Goal: Task Accomplishment & Management: Use online tool/utility

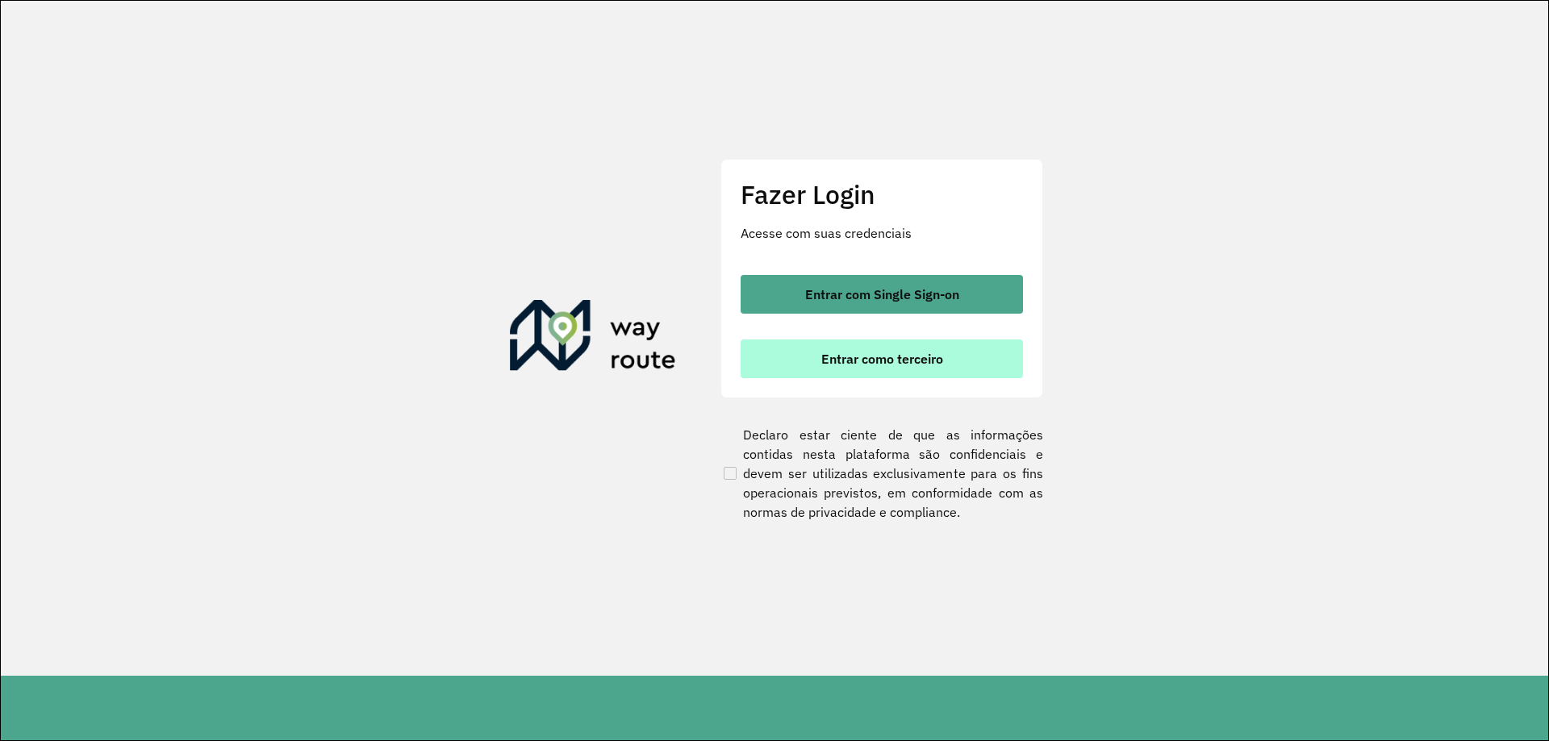
click at [847, 352] on span "Entrar como terceiro" at bounding box center [882, 358] width 122 height 13
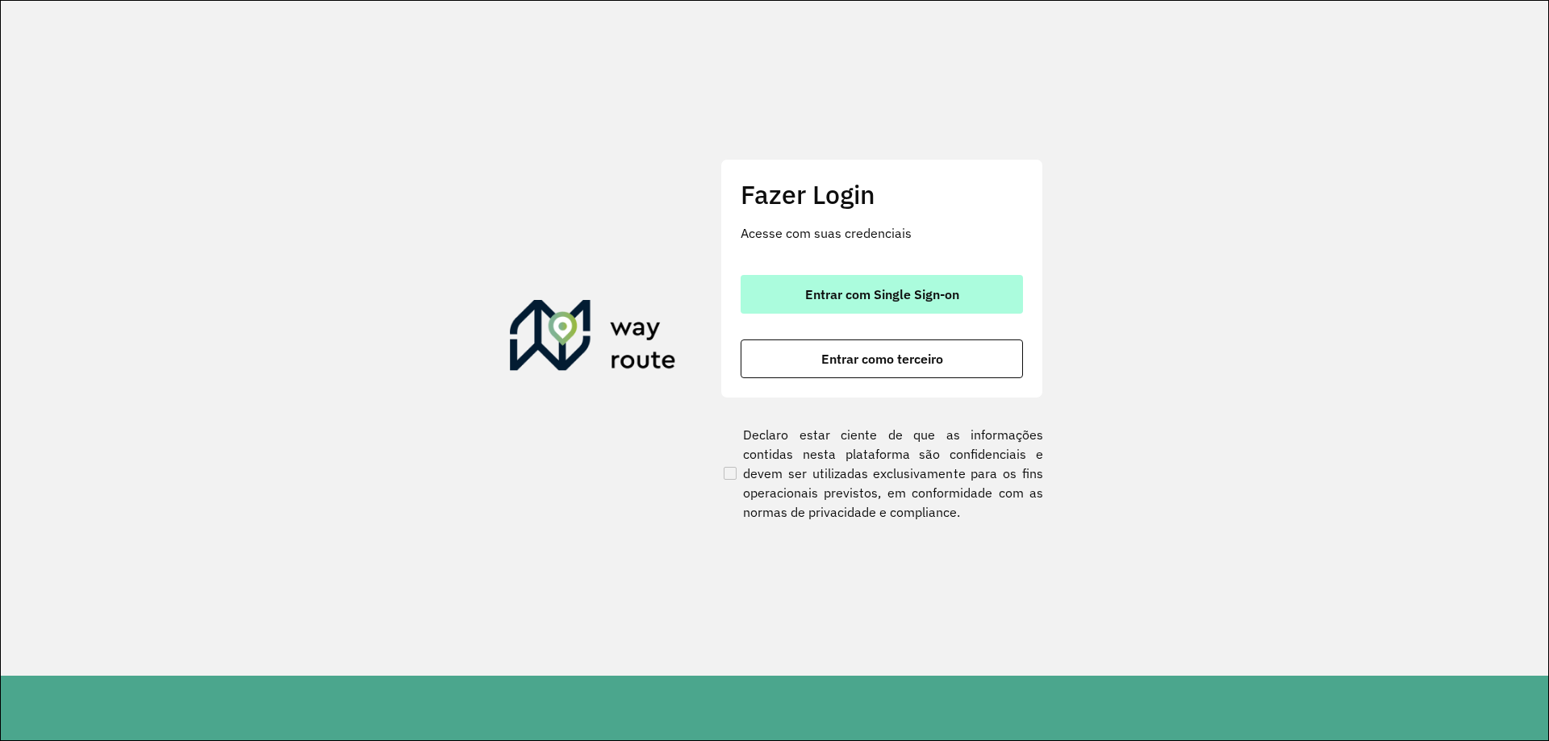
click at [891, 299] on span "Entrar com Single Sign-on" at bounding box center [882, 294] width 154 height 13
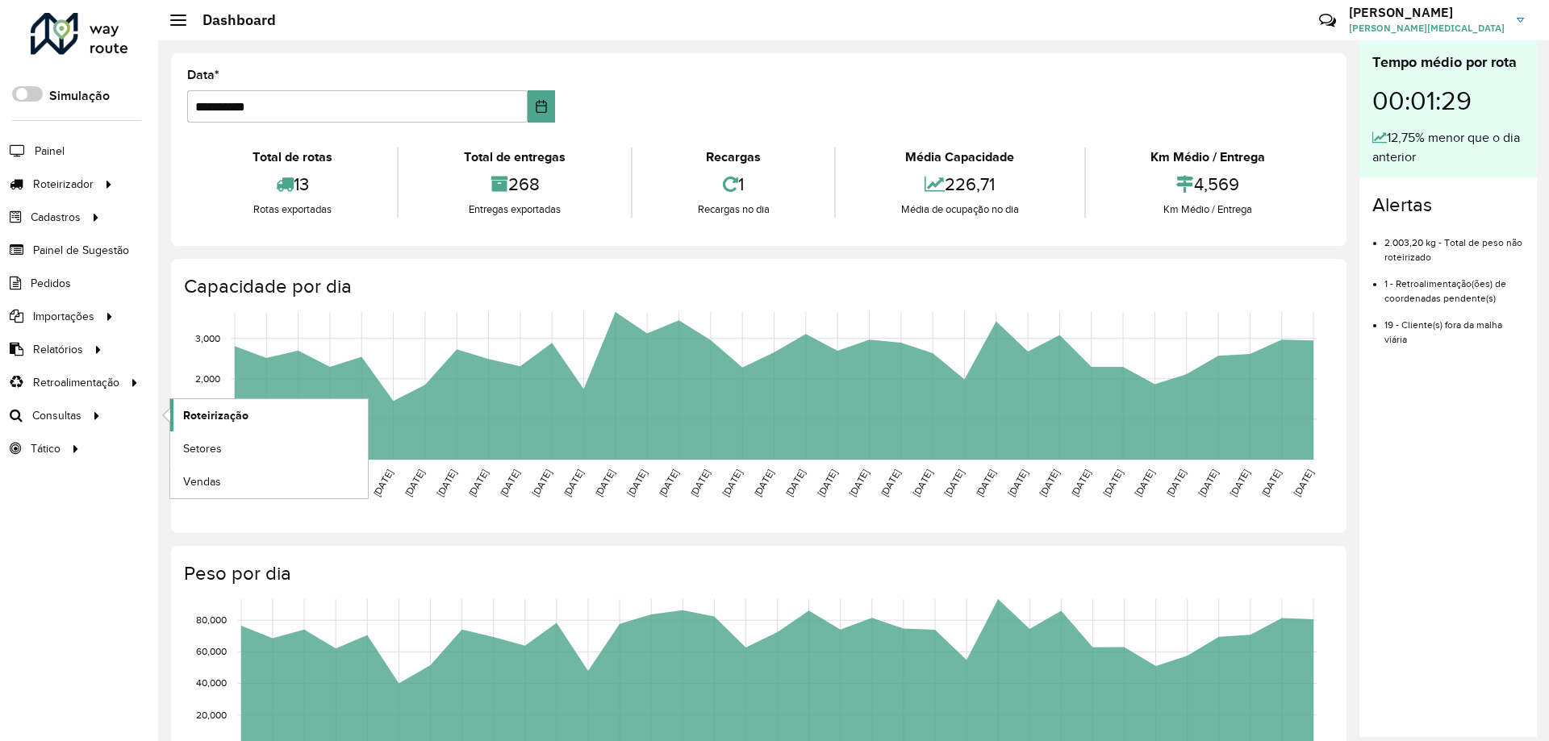
click at [233, 420] on span "Roteirização" at bounding box center [215, 415] width 65 height 17
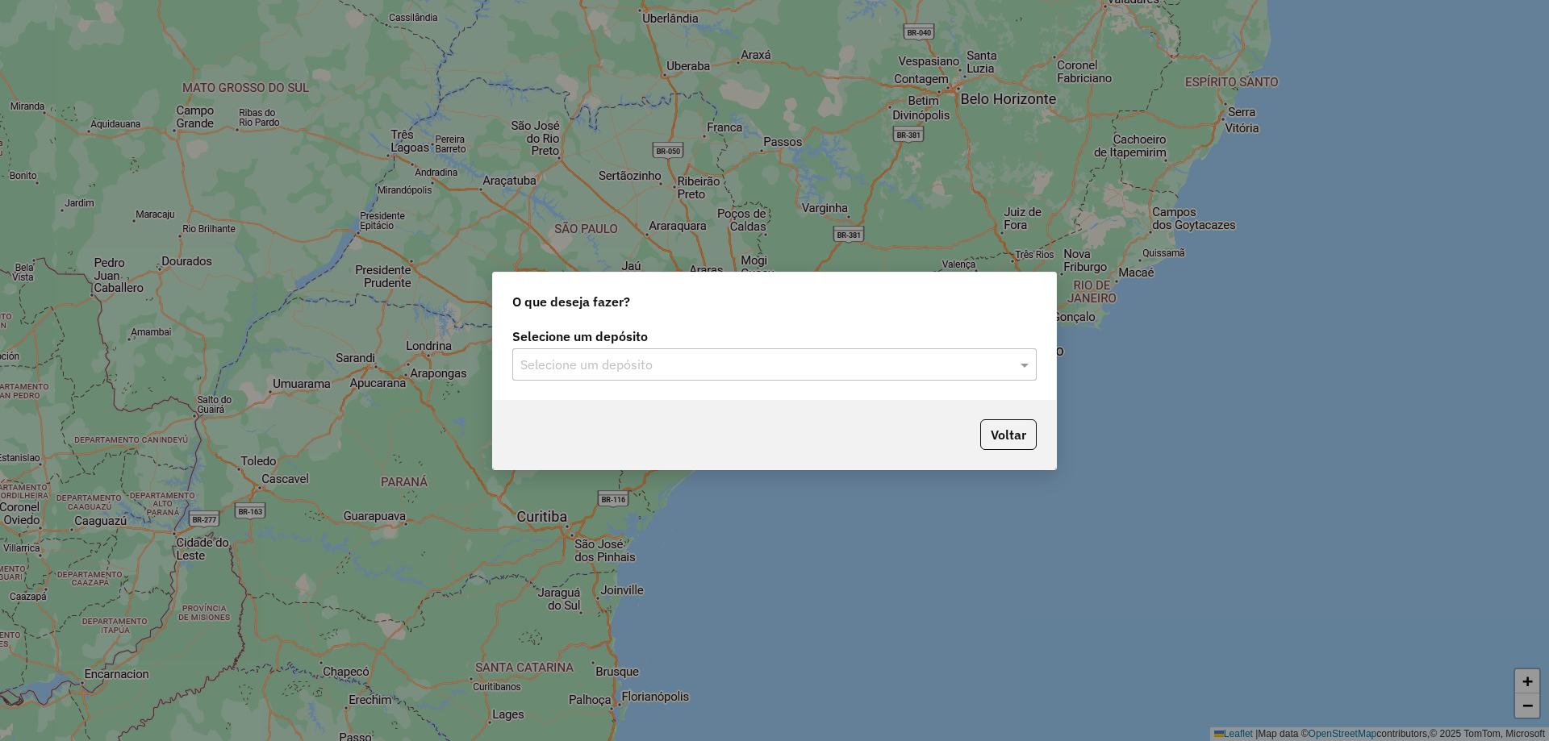
click at [713, 352] on div "Selecione um depósito" at bounding box center [774, 364] width 524 height 32
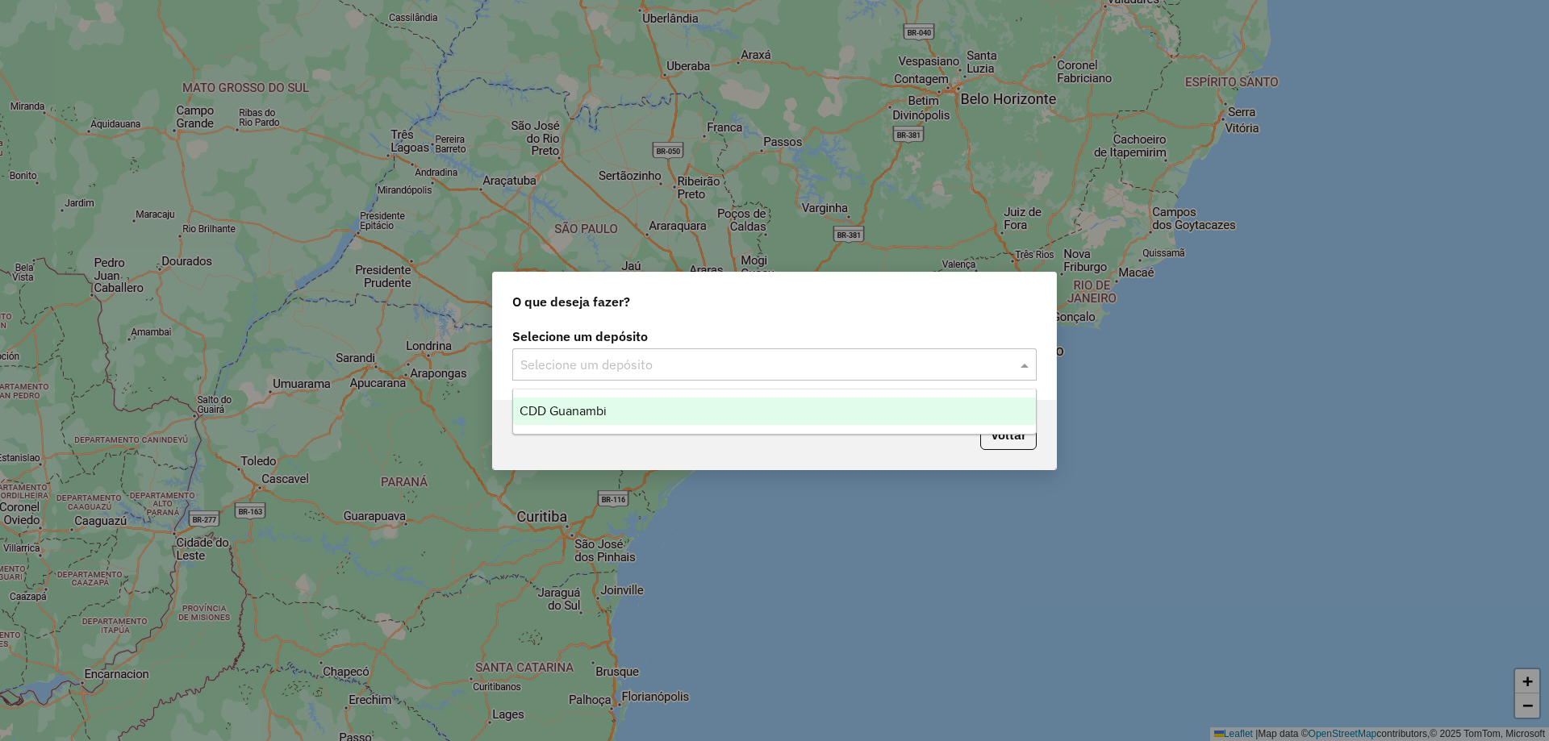
click at [657, 428] on ng-dropdown-panel "CDD Guanambi" at bounding box center [774, 412] width 524 height 46
click at [660, 411] on div "CDD Guanambi" at bounding box center [774, 411] width 523 height 27
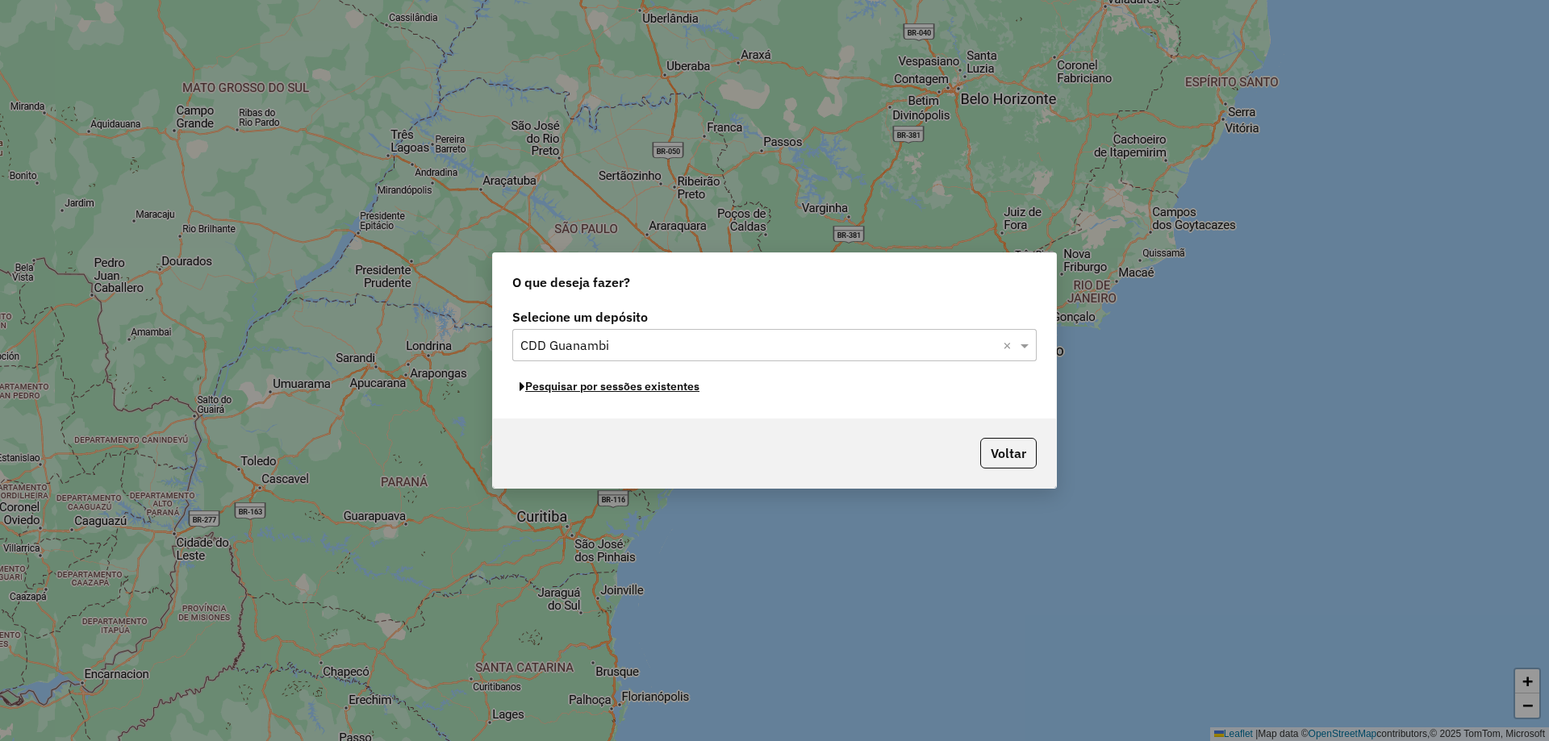
click at [666, 389] on button "Pesquisar por sessões existentes" at bounding box center [609, 386] width 194 height 25
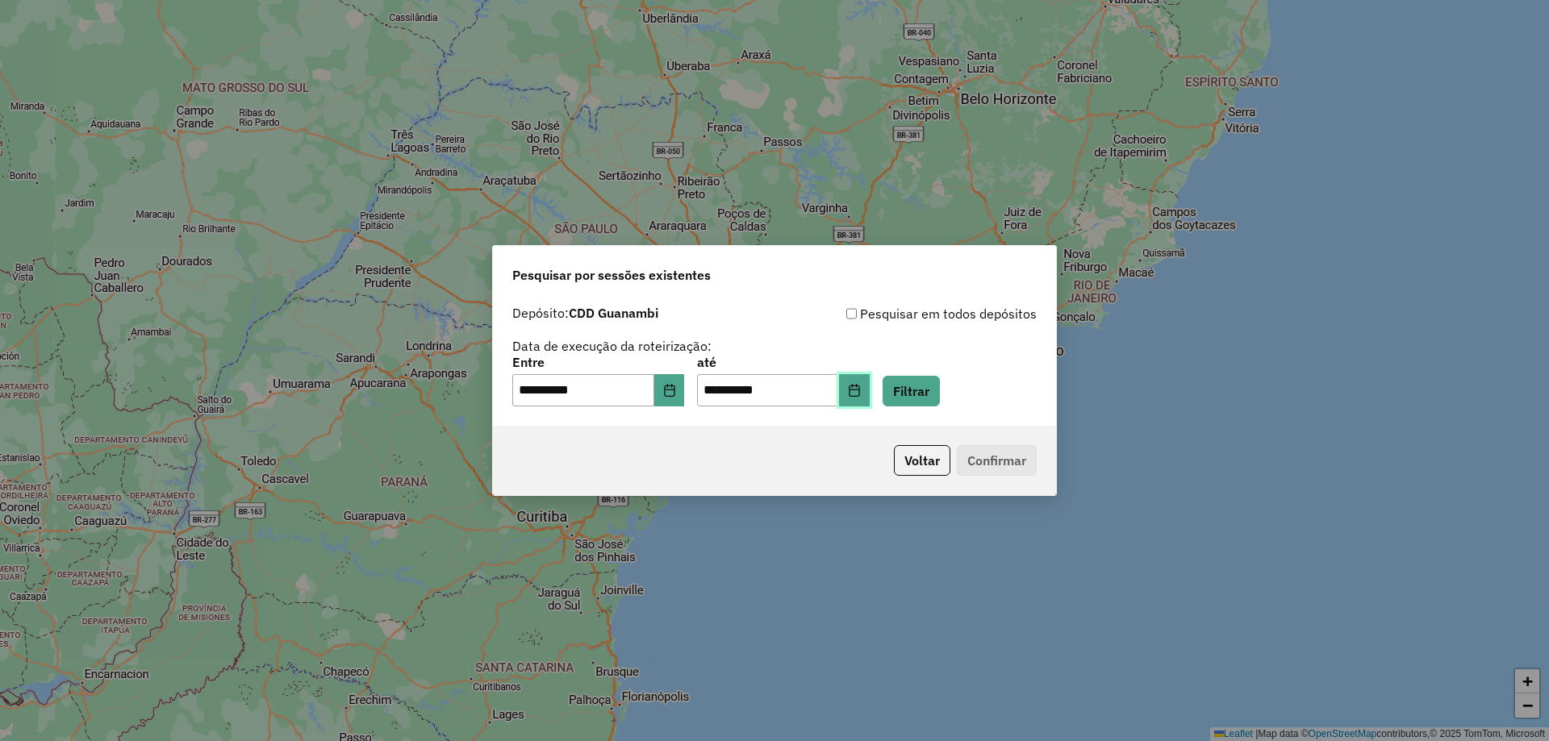
click at [859, 390] on icon "Choose Date" at bounding box center [853, 390] width 10 height 13
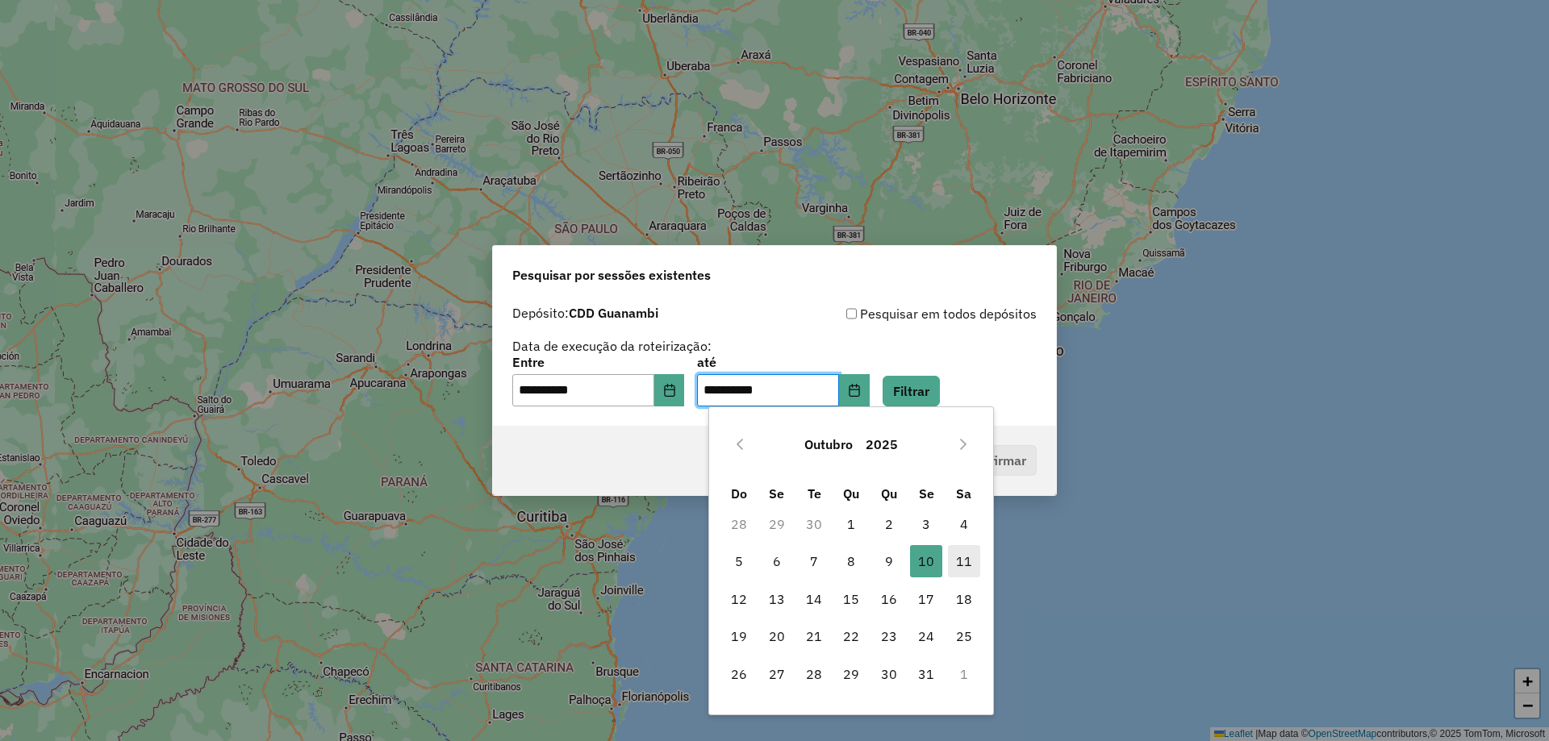
click at [958, 561] on span "11" at bounding box center [964, 561] width 32 height 32
type input "**********"
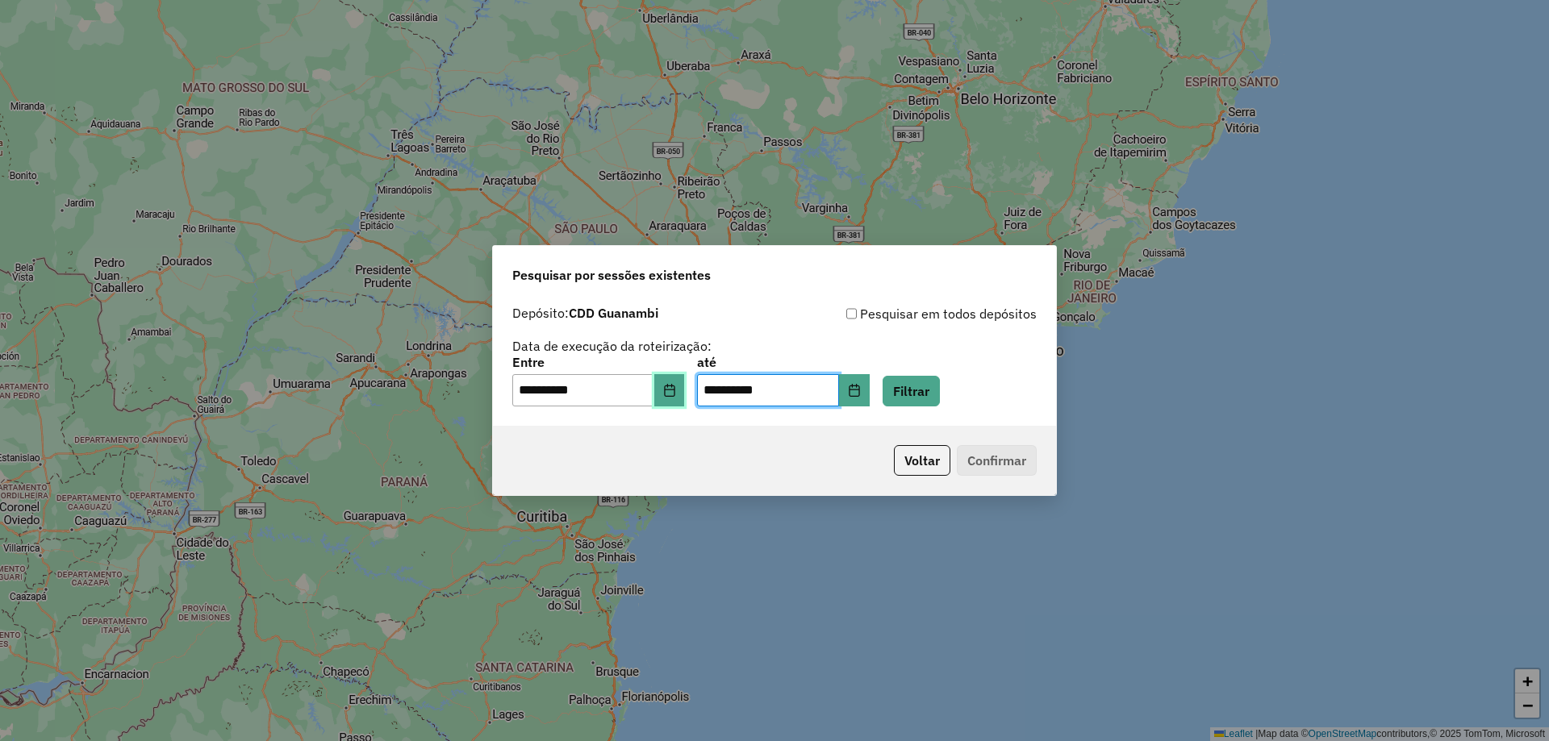
click at [678, 400] on button "Choose Date" at bounding box center [669, 390] width 31 height 32
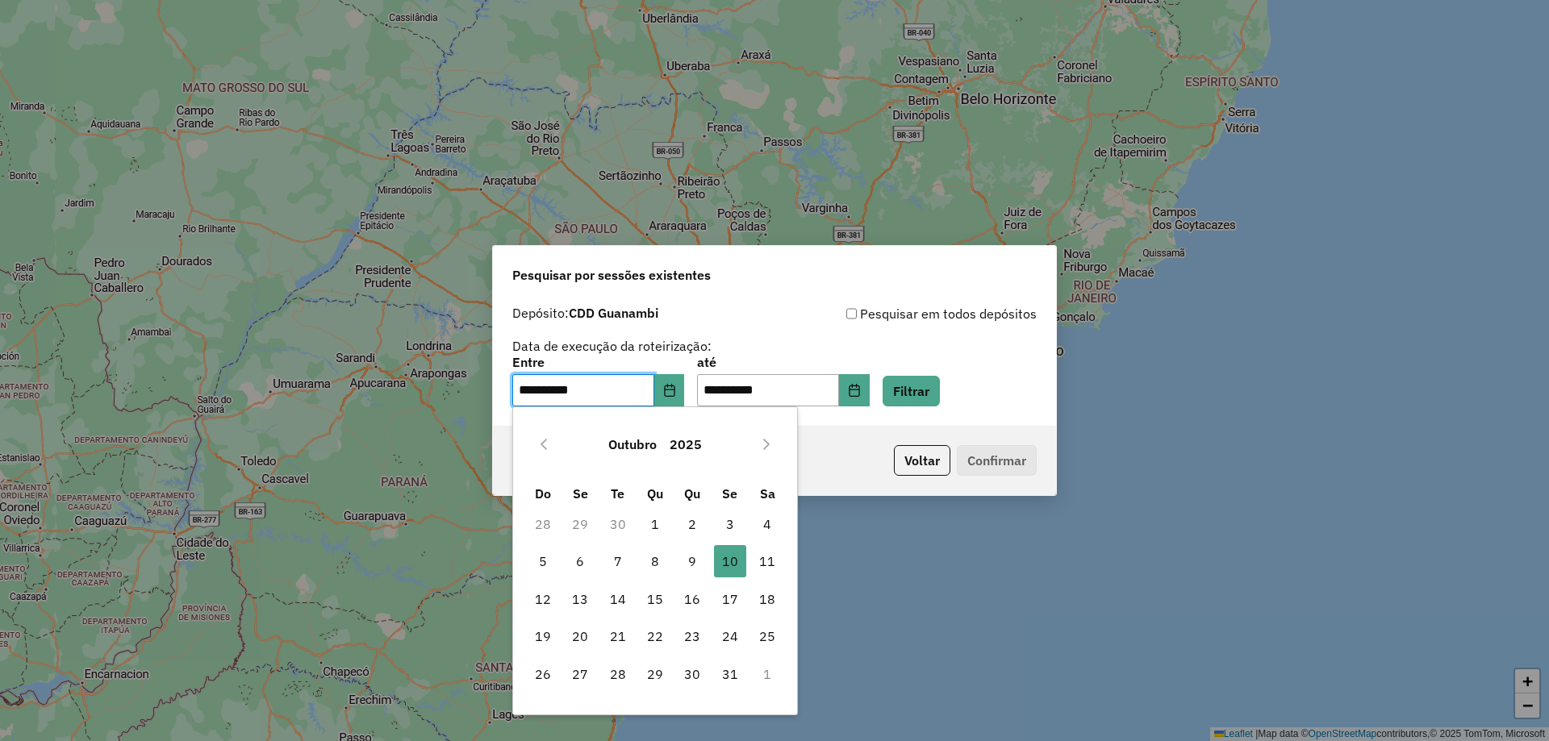
drag, startPoint x: 765, startPoint y: 561, endPoint x: 819, endPoint y: 522, distance: 66.5
click at [768, 561] on span "11" at bounding box center [767, 561] width 32 height 32
type input "**********"
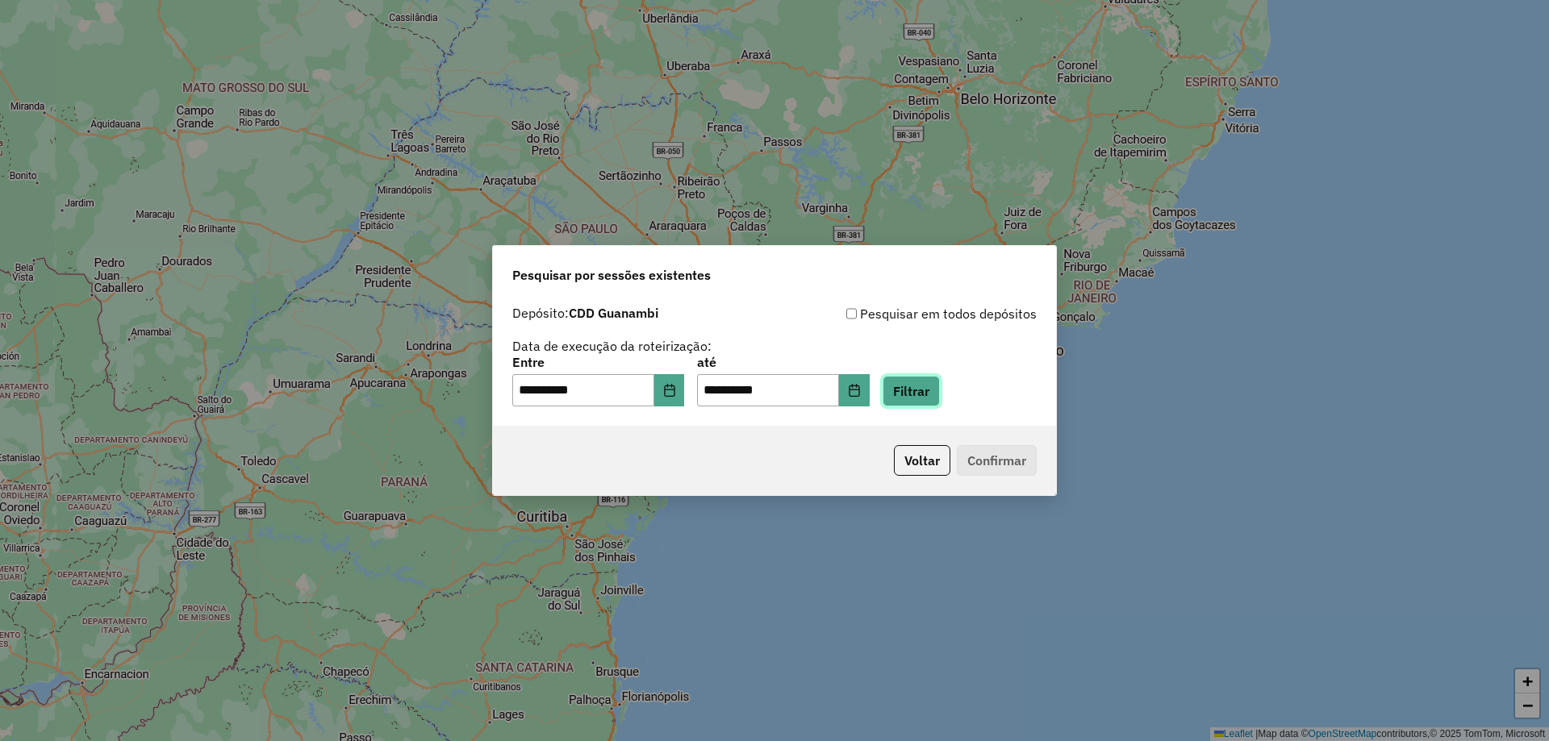
click at [920, 397] on button "Filtrar" at bounding box center [910, 391] width 57 height 31
